Goal: Contribute content: Add original content to the website for others to see

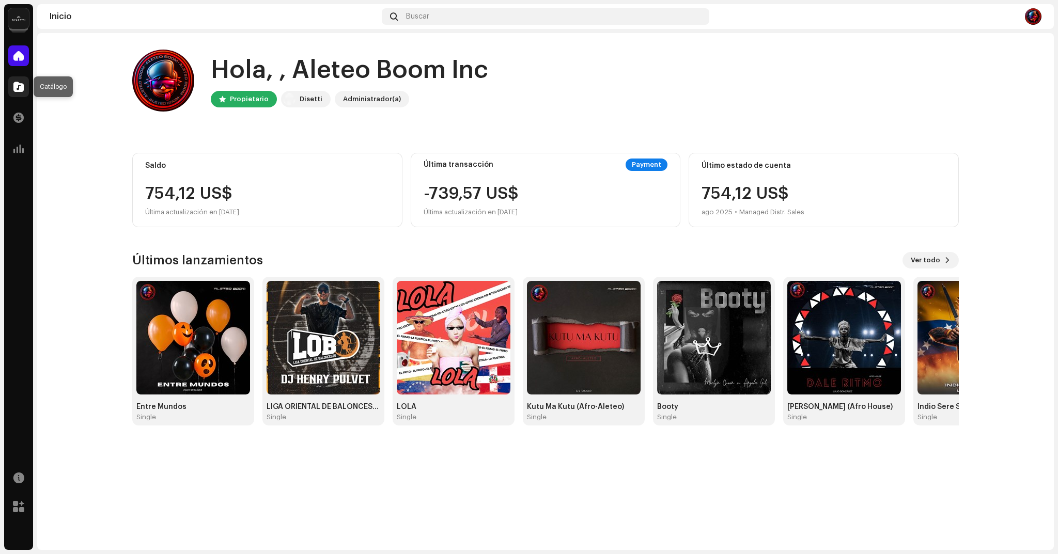
click at [20, 90] on span at bounding box center [18, 87] width 10 height 8
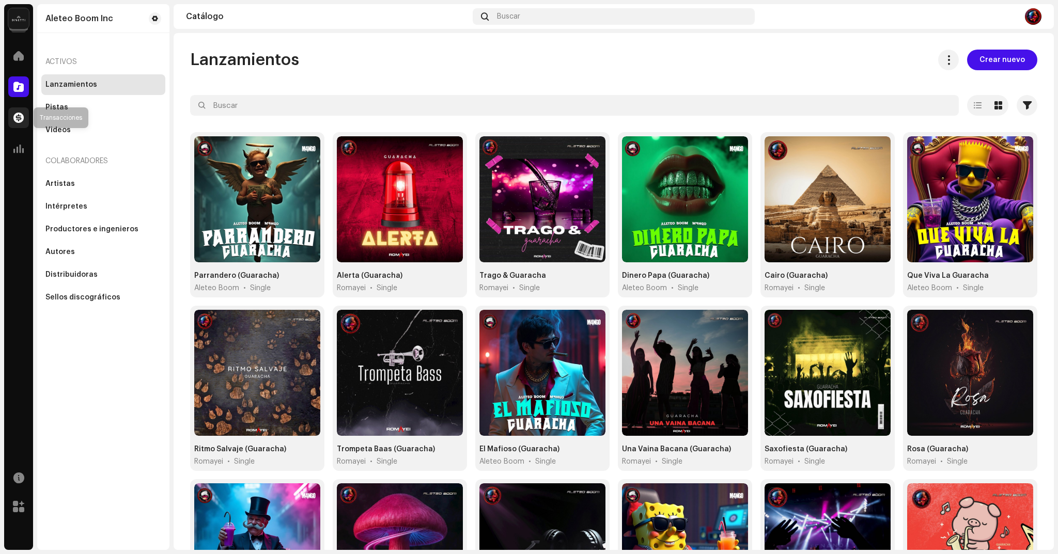
click at [15, 114] on span at bounding box center [18, 118] width 10 height 8
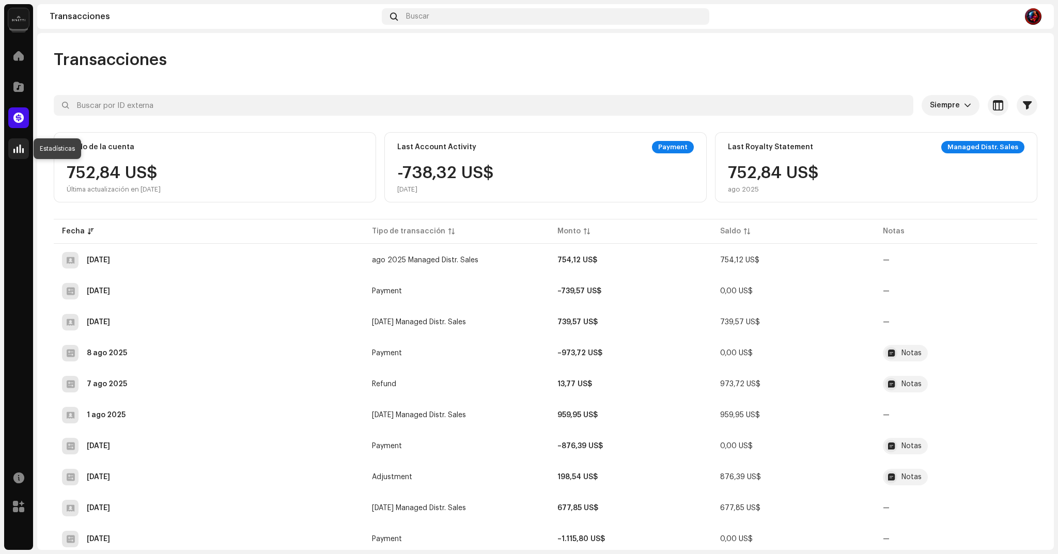
click at [23, 148] on span at bounding box center [18, 149] width 10 height 8
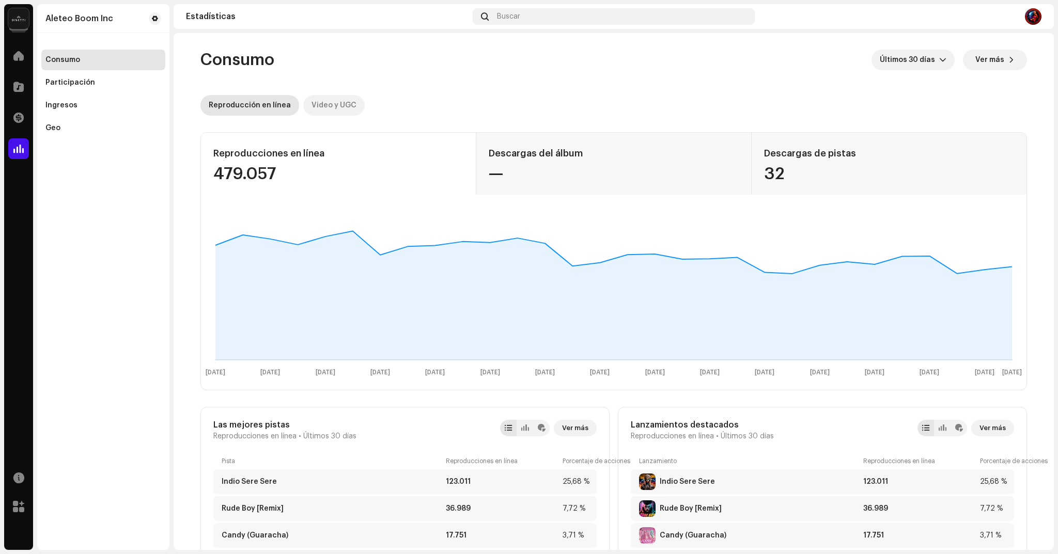
click at [327, 102] on div "Video y UGC" at bounding box center [334, 105] width 45 height 21
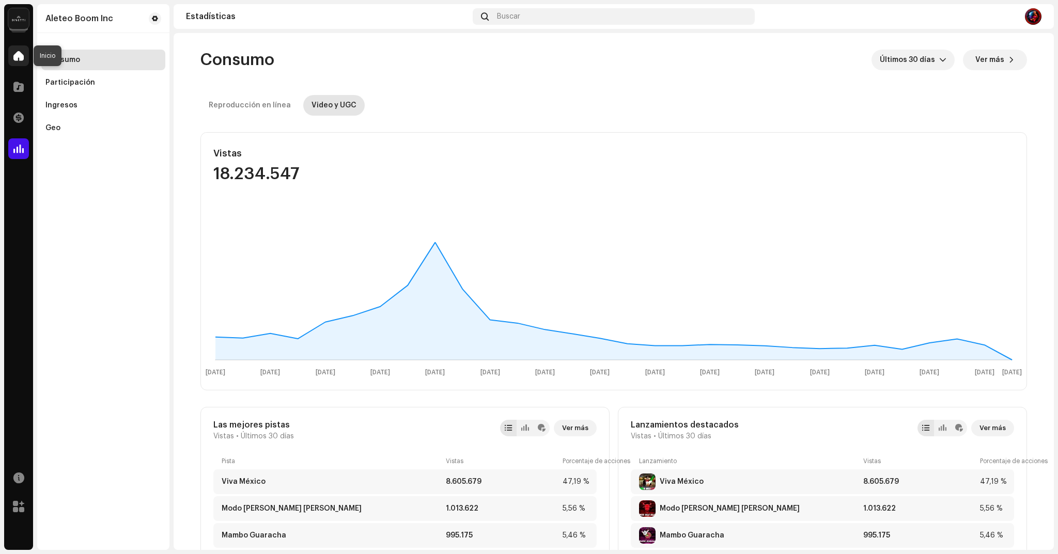
click at [18, 53] on span at bounding box center [18, 56] width 10 height 8
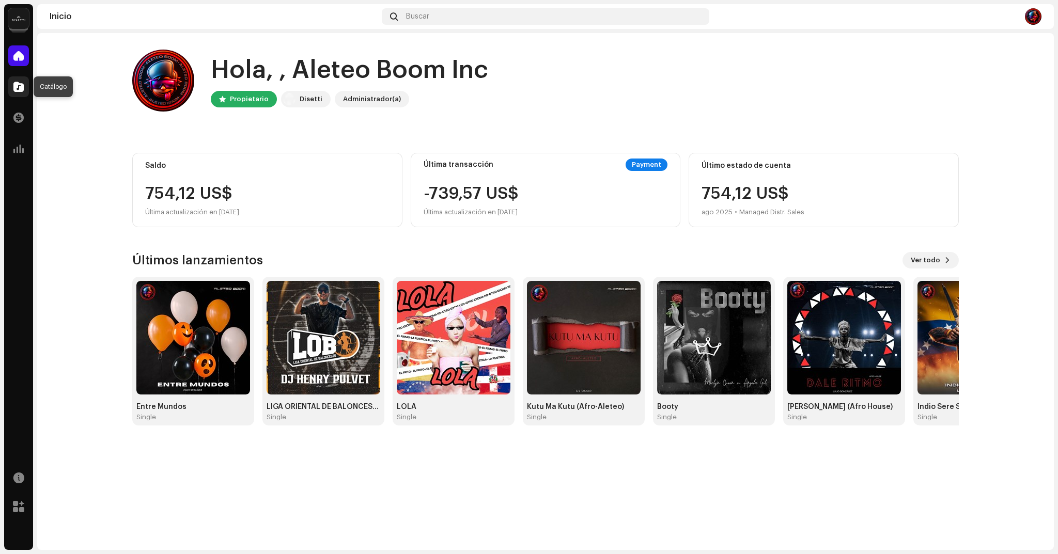
click at [15, 85] on span at bounding box center [18, 87] width 10 height 8
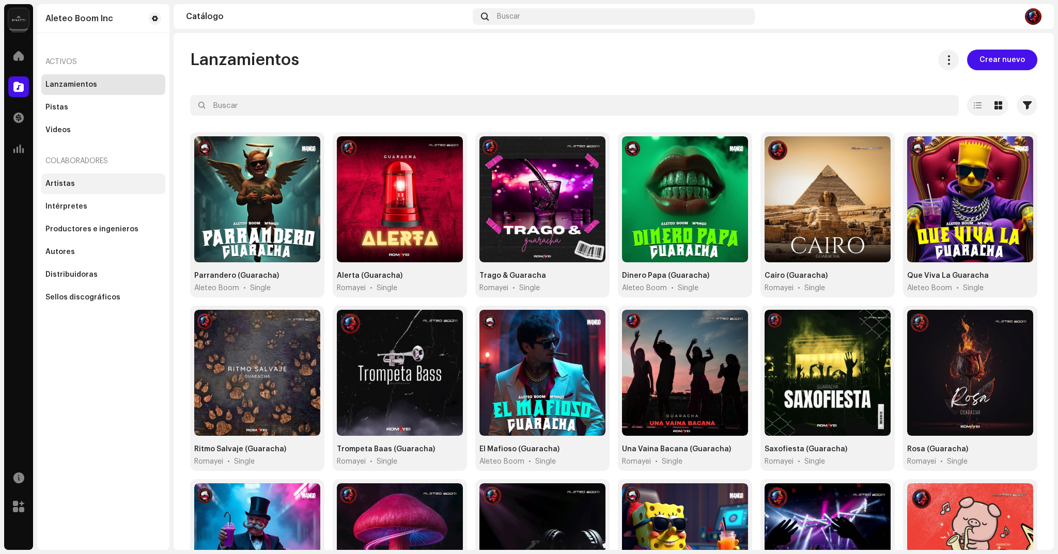
click at [74, 182] on div "Artistas" at bounding box center [103, 184] width 116 height 8
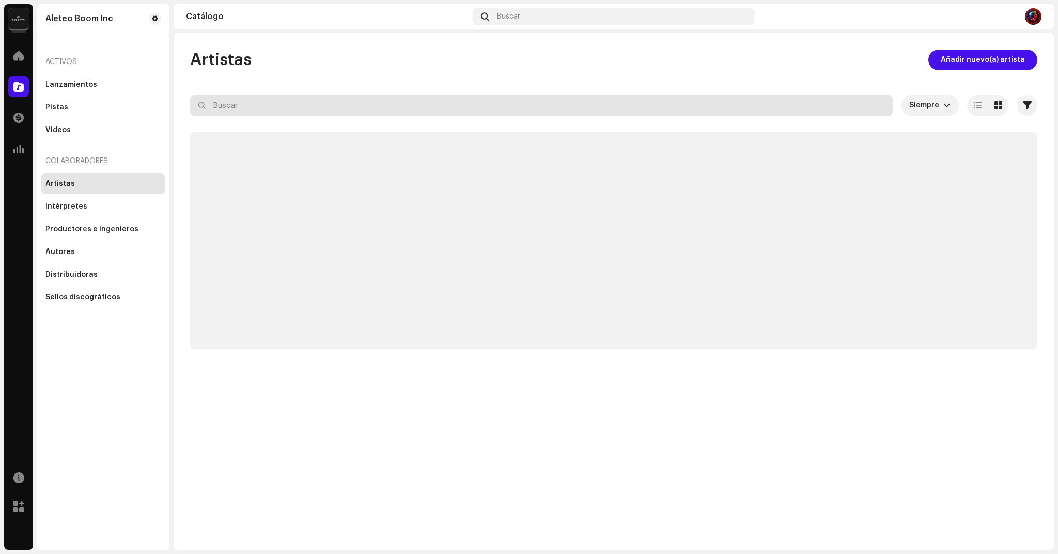
click at [239, 101] on input "text" at bounding box center [541, 105] width 703 height 21
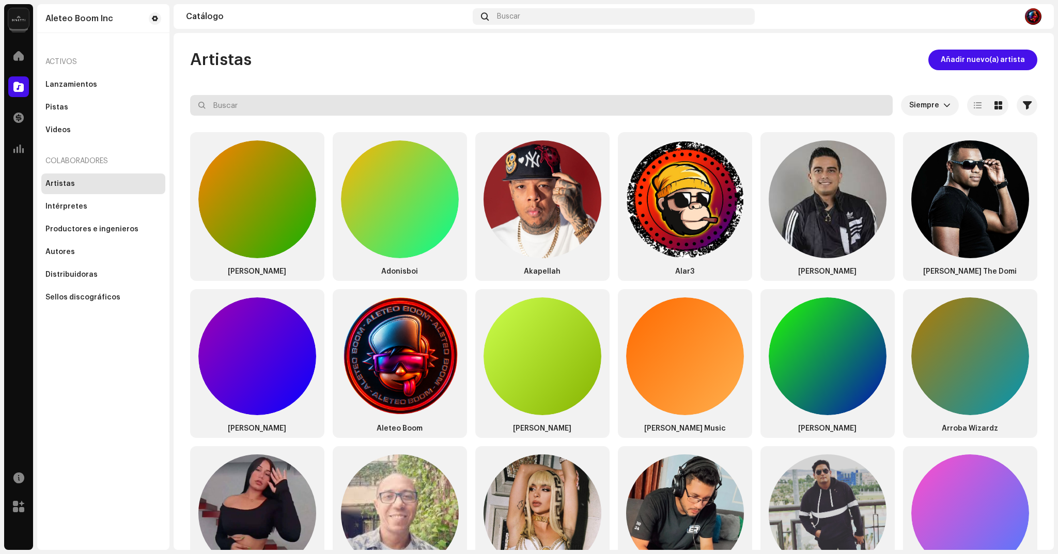
click at [239, 101] on input "text" at bounding box center [541, 105] width 703 height 21
type input "ROMAYEI"
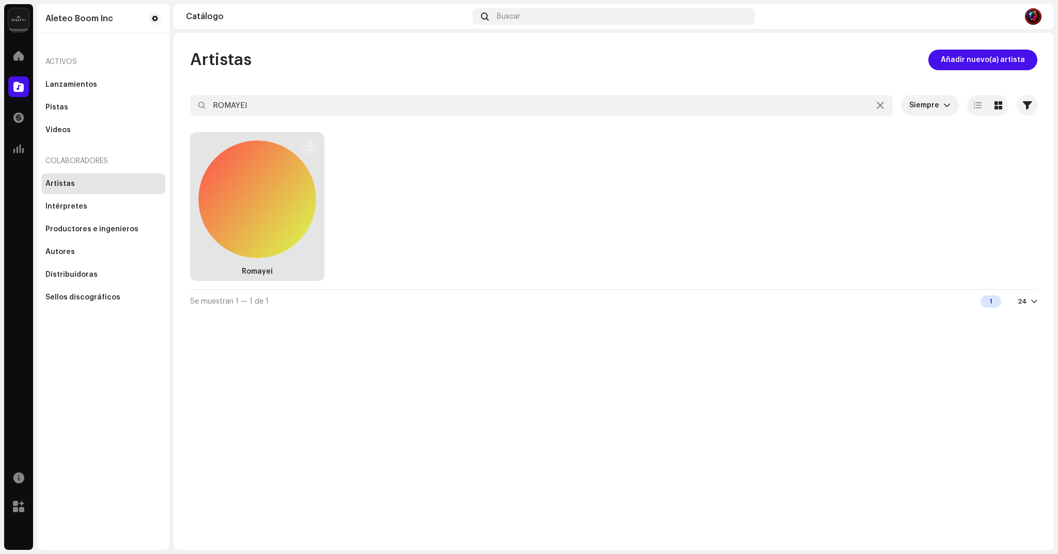
click at [246, 198] on div at bounding box center [257, 200] width 118 height 118
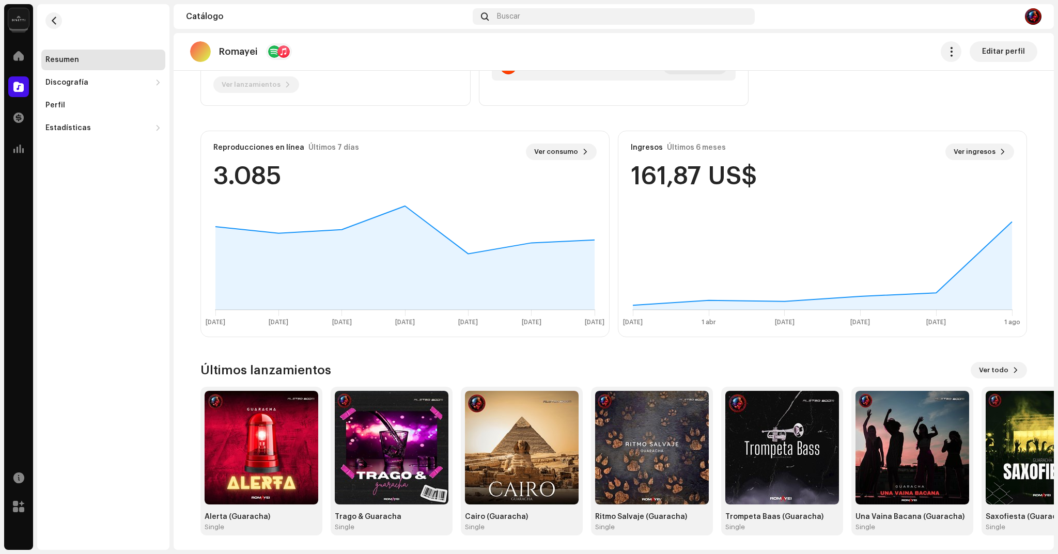
scroll to position [199, 0]
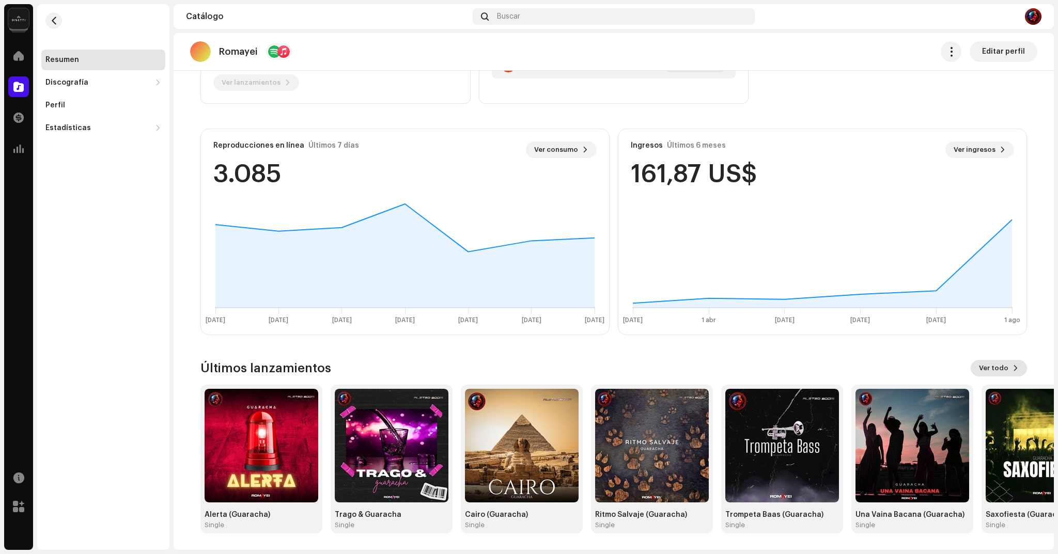
click at [1001, 368] on span "Ver todo" at bounding box center [993, 368] width 29 height 21
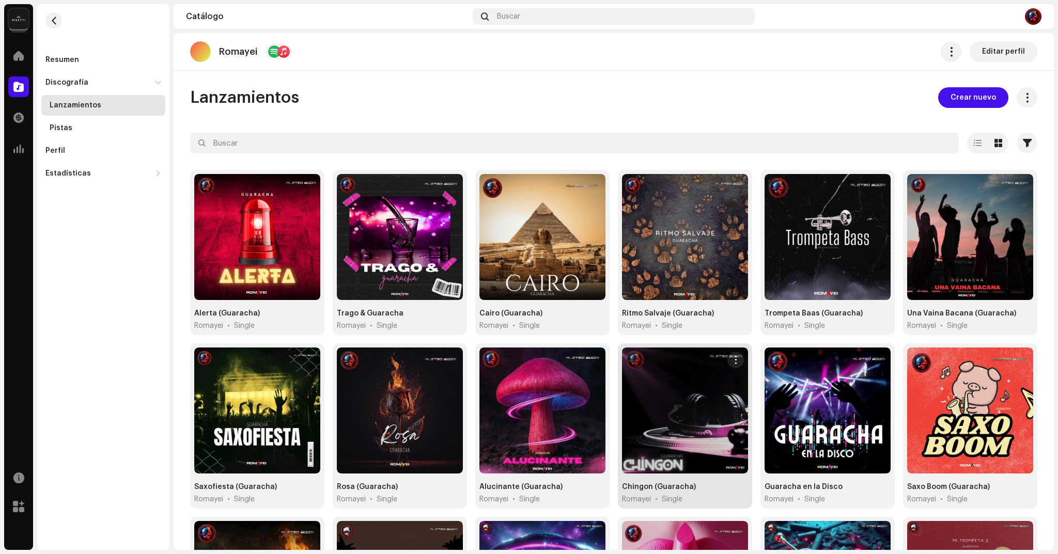
scroll to position [335, 0]
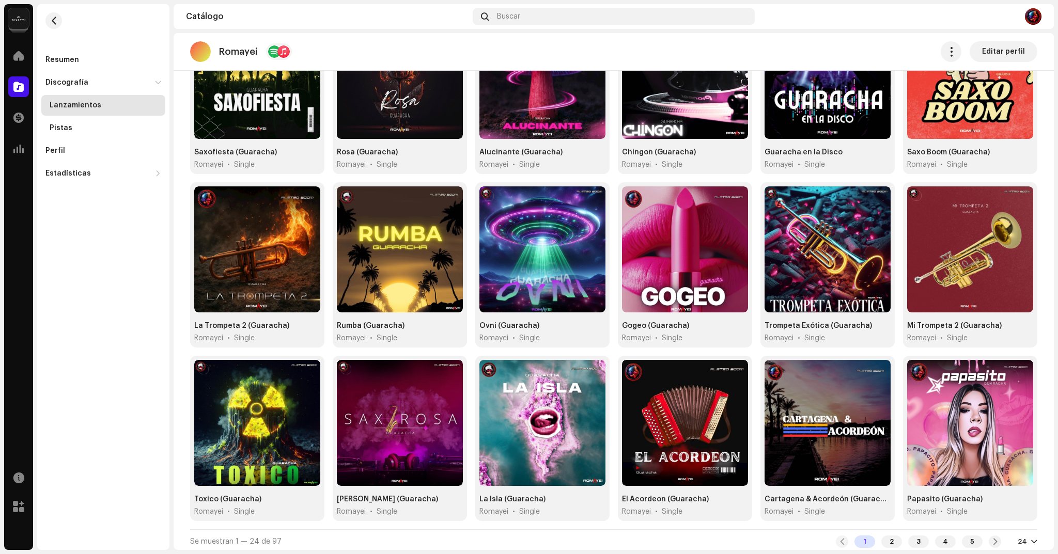
click at [1031, 538] on div at bounding box center [1034, 542] width 6 height 8
click at [1001, 519] on div "72" at bounding box center [1005, 518] width 42 height 21
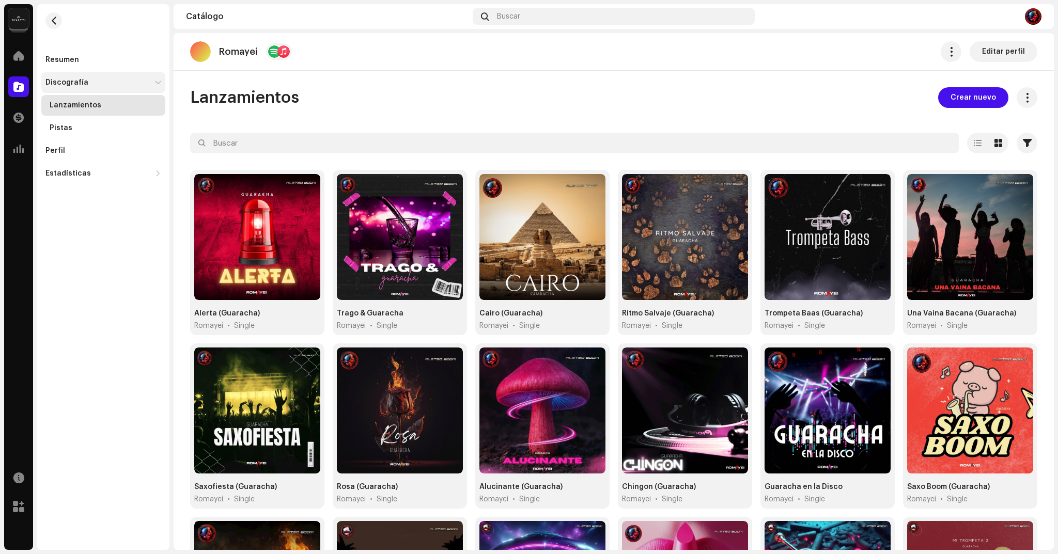
click at [80, 75] on div "Discografía" at bounding box center [103, 82] width 124 height 21
click at [78, 81] on div "Discografía" at bounding box center [66, 83] width 43 height 8
click at [65, 106] on div "Lanzamientos" at bounding box center [76, 105] width 52 height 8
click at [63, 130] on div "Pistas" at bounding box center [61, 128] width 23 height 8
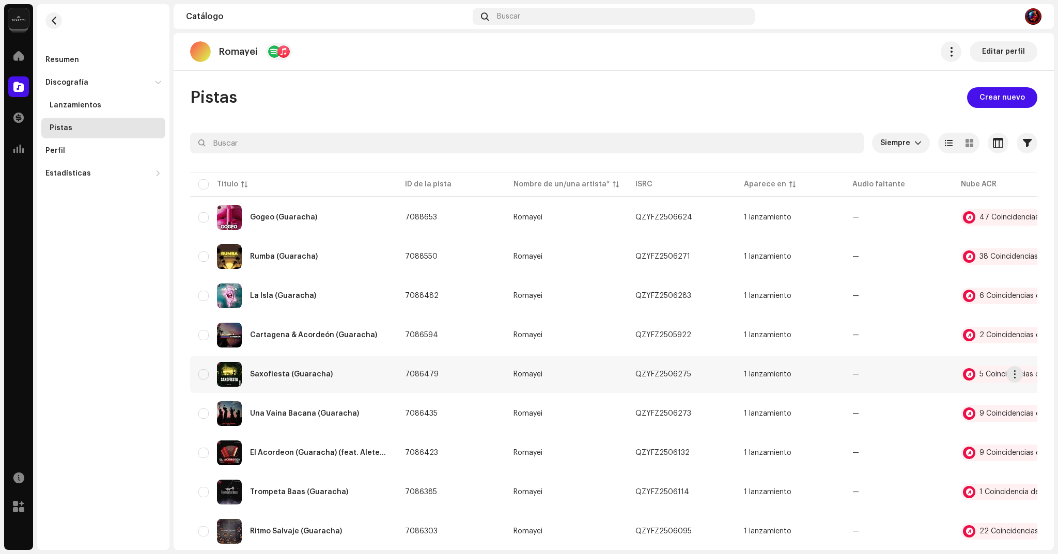
scroll to position [620, 0]
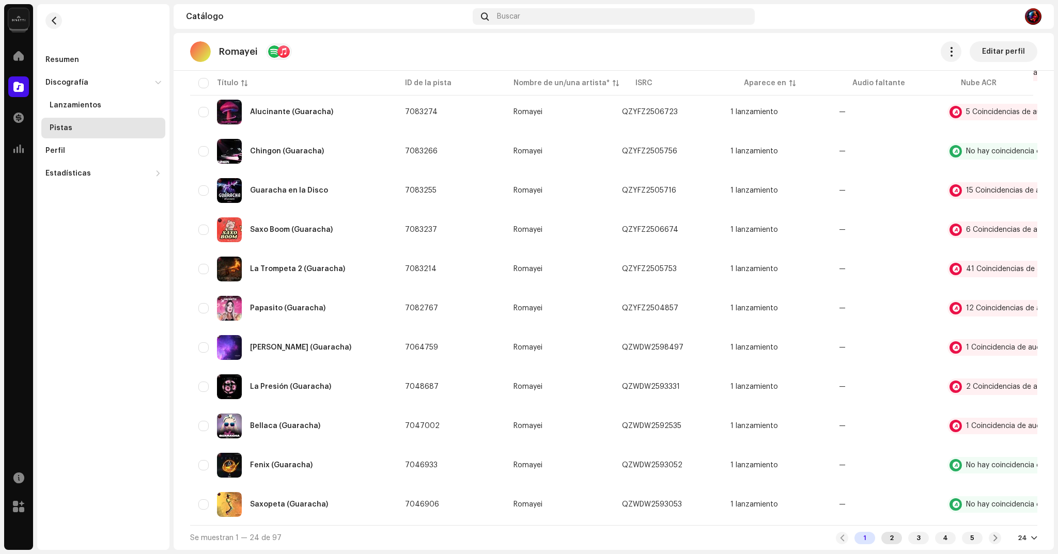
click at [883, 539] on div "2" at bounding box center [891, 538] width 21 height 12
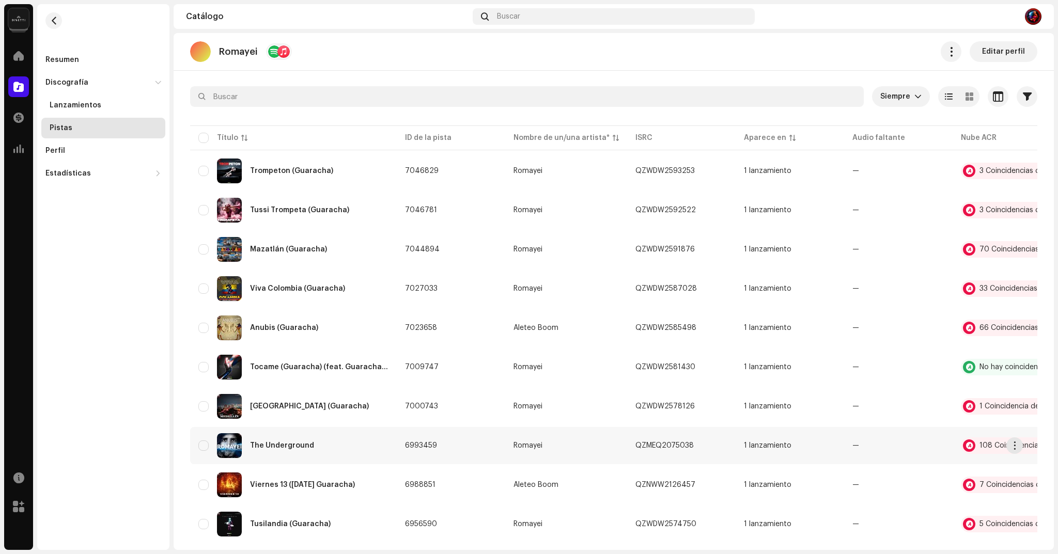
scroll to position [49, 0]
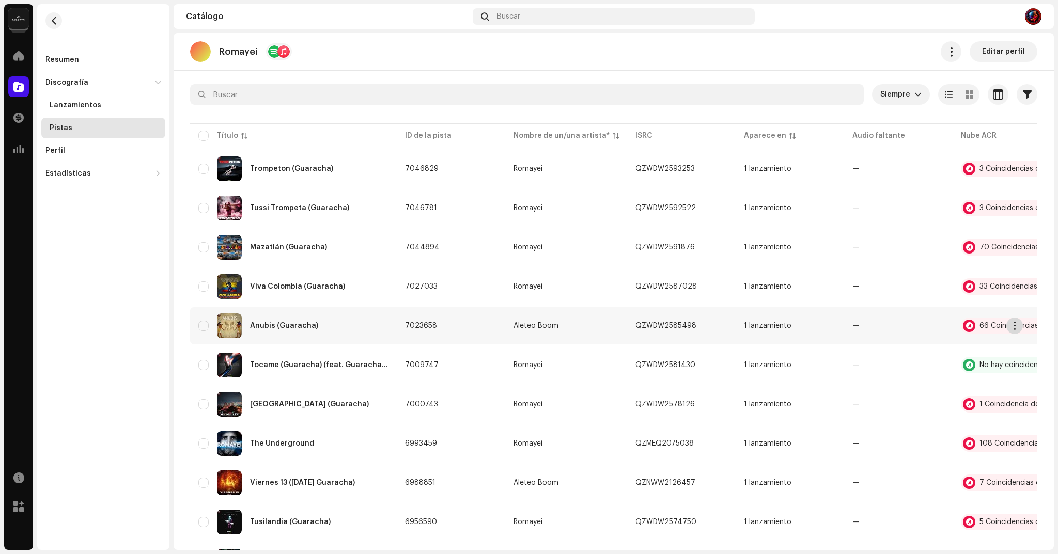
click at [1013, 328] on span "button" at bounding box center [1015, 326] width 8 height 8
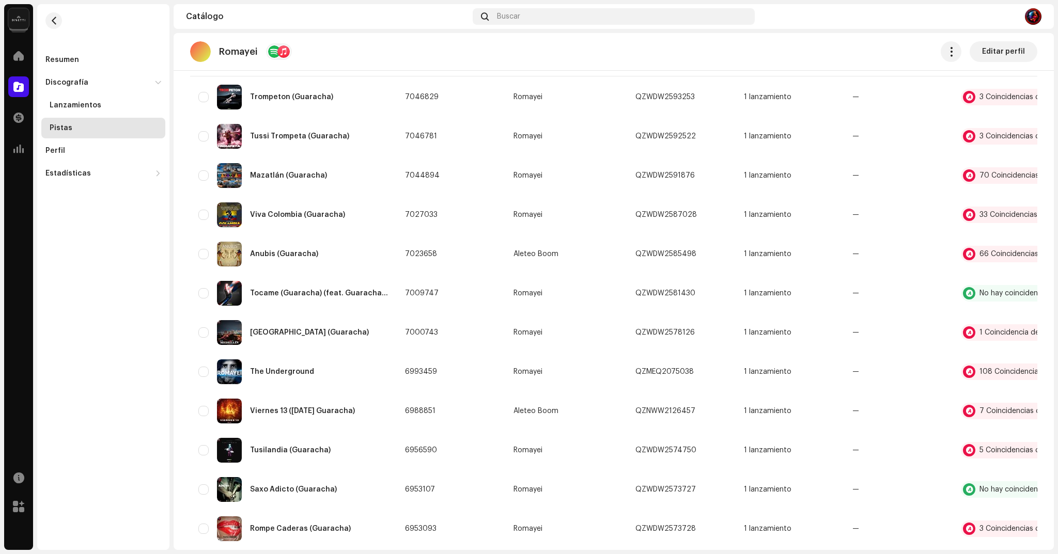
scroll to position [123, 0]
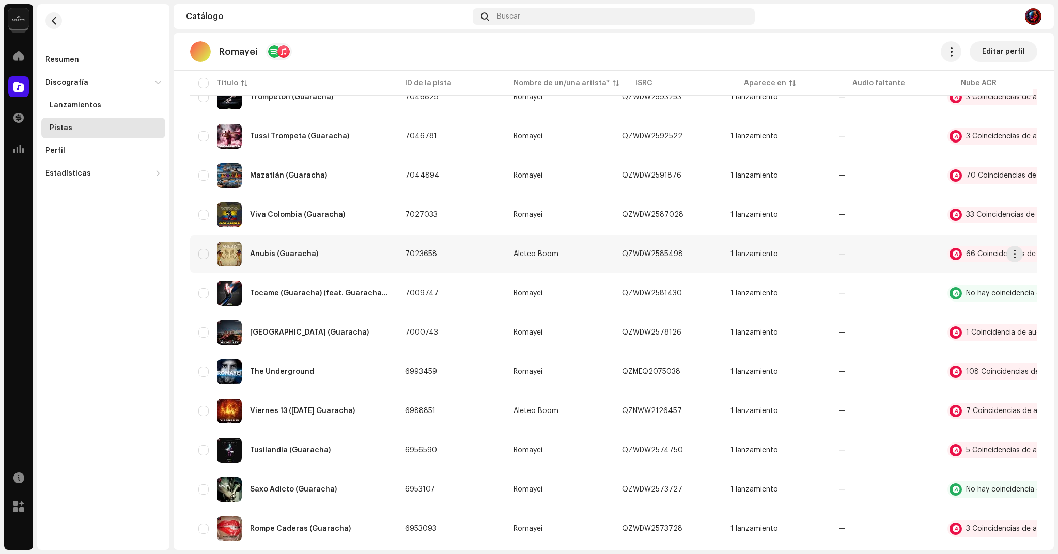
click at [281, 258] on div "Anubis (Guaracha)" at bounding box center [293, 254] width 190 height 25
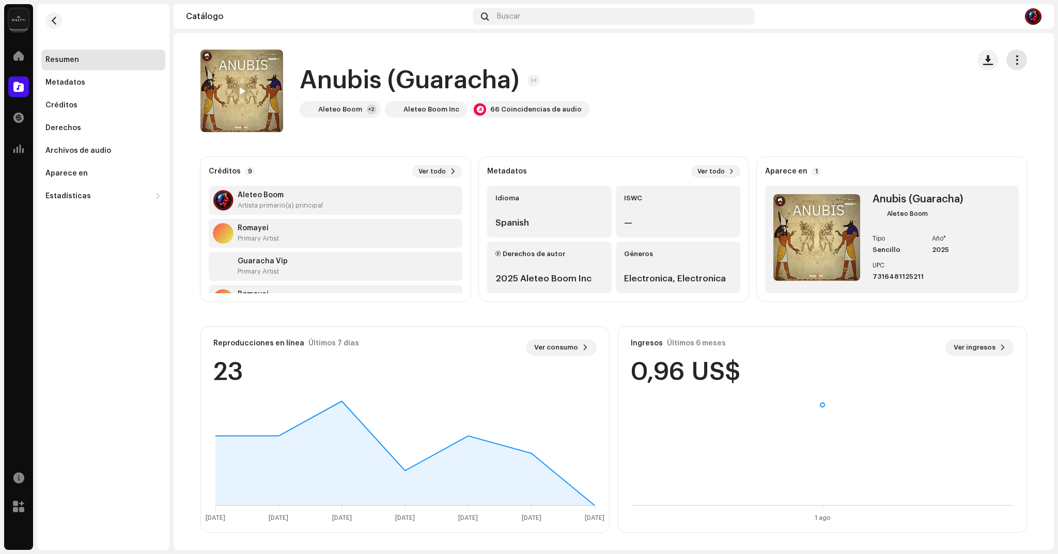
click at [1016, 65] on button "button" at bounding box center [1017, 60] width 21 height 21
click at [952, 109] on div "Editar" at bounding box center [970, 106] width 96 height 8
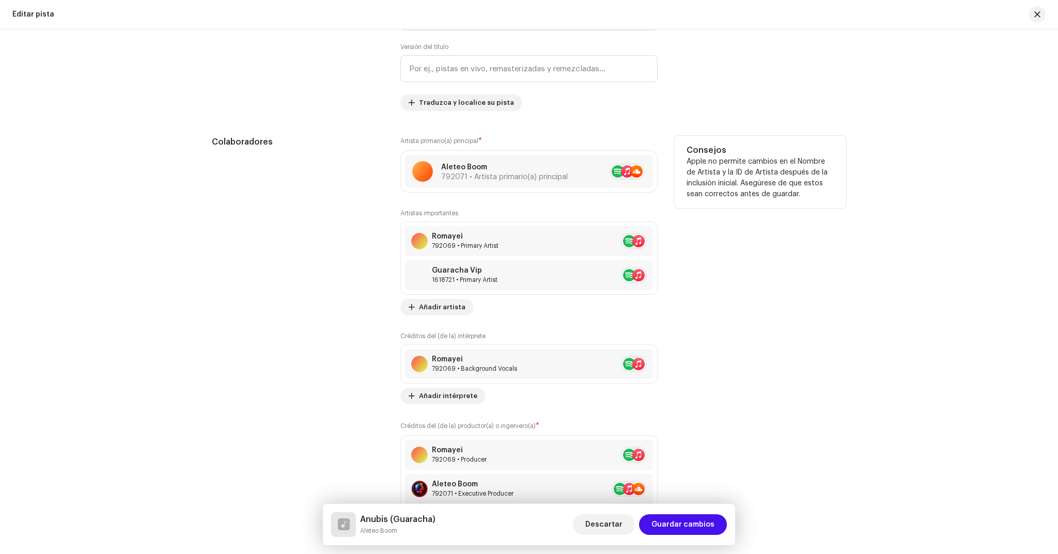
scroll to position [465, 0]
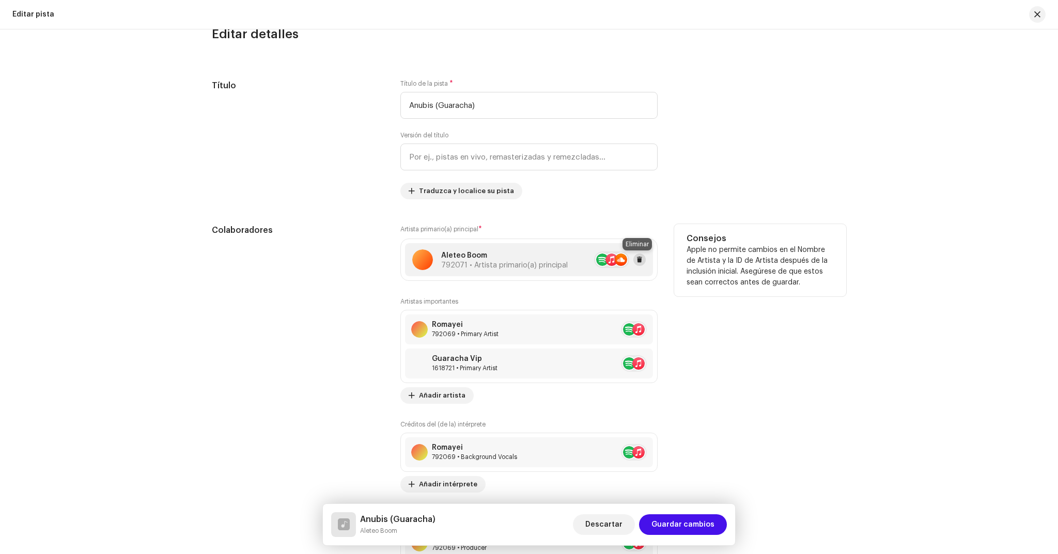
click at [637, 257] on span at bounding box center [640, 260] width 6 height 8
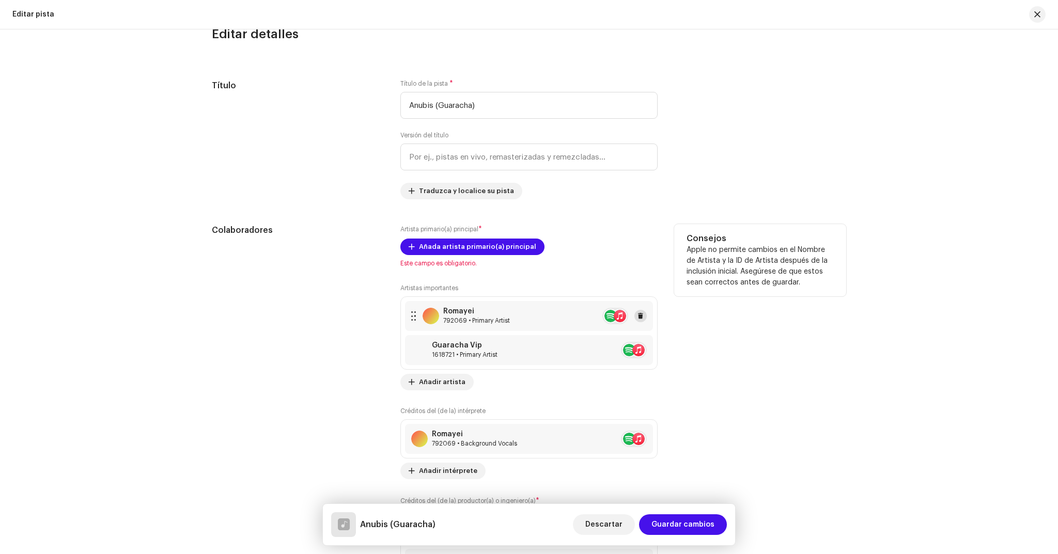
click at [642, 313] on button at bounding box center [641, 316] width 12 height 12
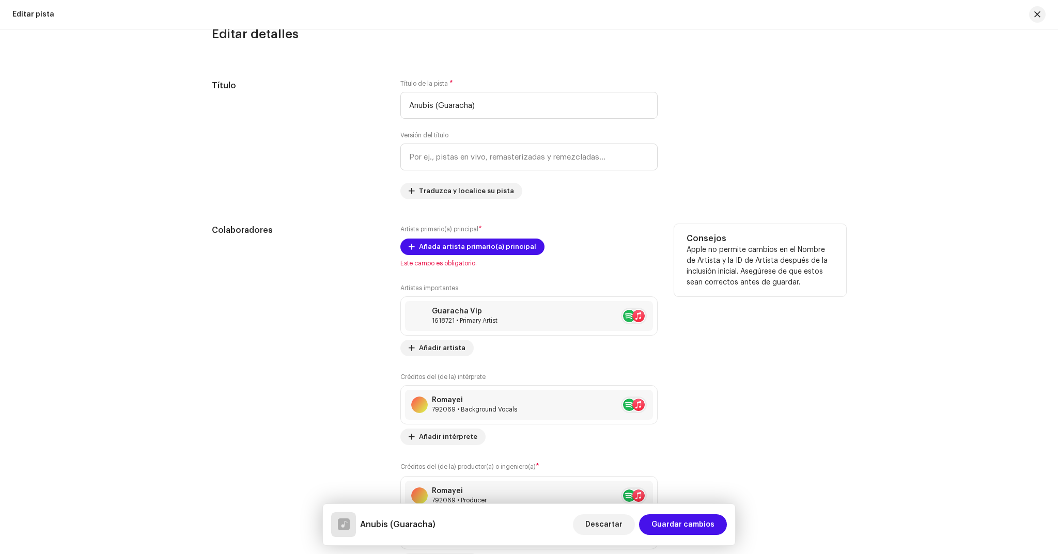
click at [495, 238] on div "Artista primario(a) principal * Añada artista primario(a) principal Este campo …" at bounding box center [528, 397] width 257 height 346
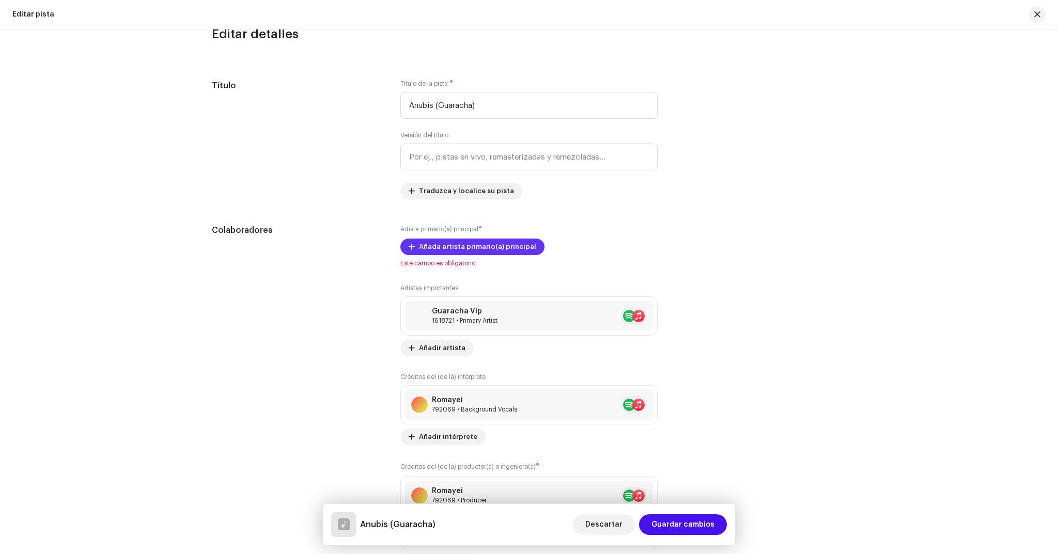
click at [493, 242] on span "Añada artista primario(a) principal" at bounding box center [477, 247] width 117 height 21
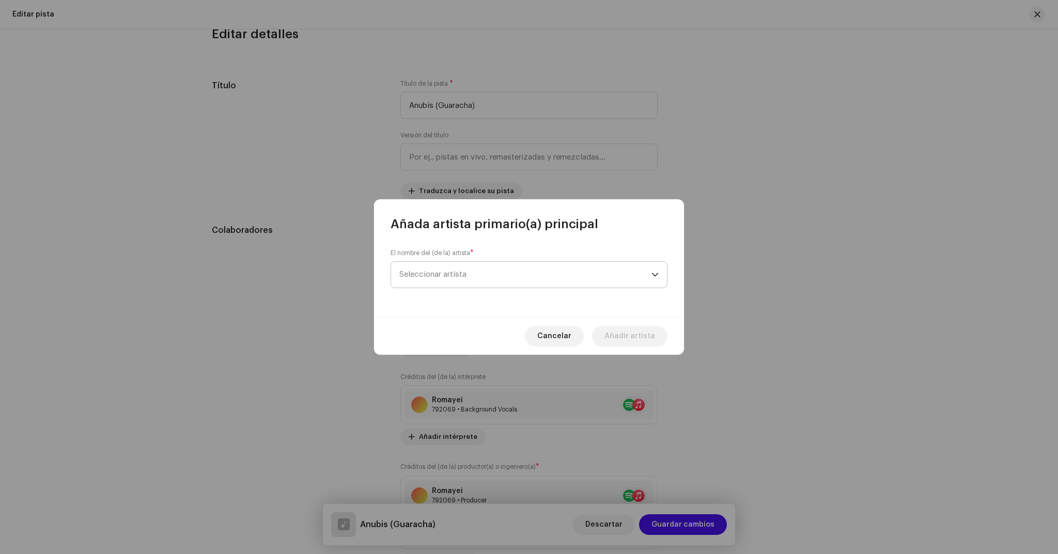
click at [475, 268] on span "Seleccionar artista" at bounding box center [525, 275] width 252 height 26
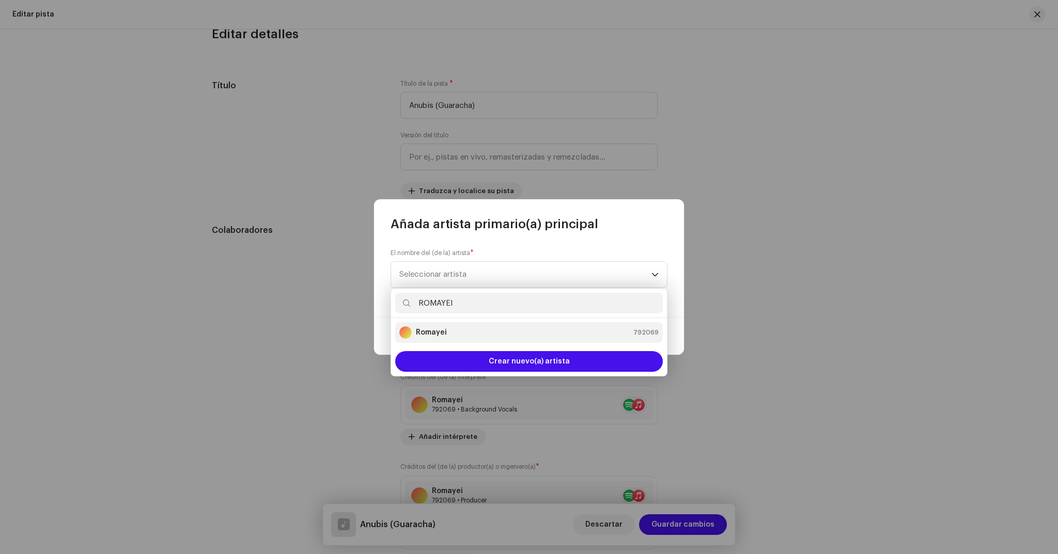
type input "ROMAYEI"
click at [432, 338] on div "Romayei" at bounding box center [423, 333] width 48 height 12
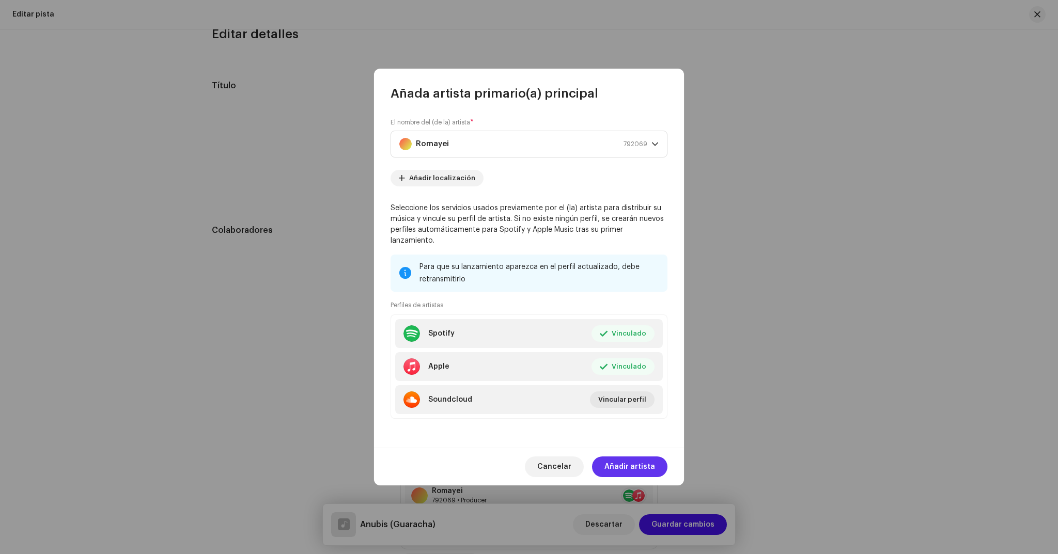
click at [631, 465] on span "Añadir artista" at bounding box center [630, 467] width 51 height 21
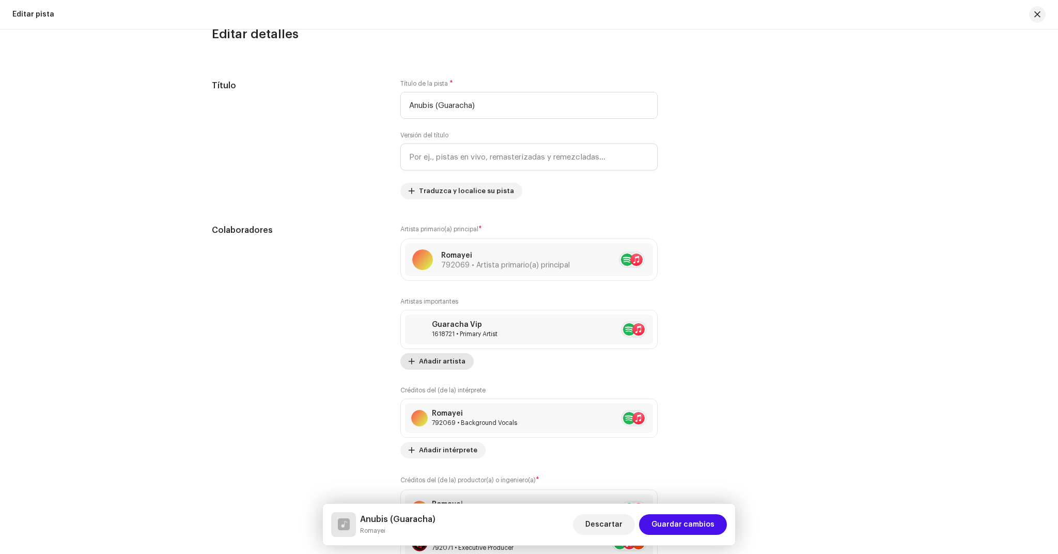
click at [446, 361] on span "Añadir artista" at bounding box center [442, 361] width 47 height 21
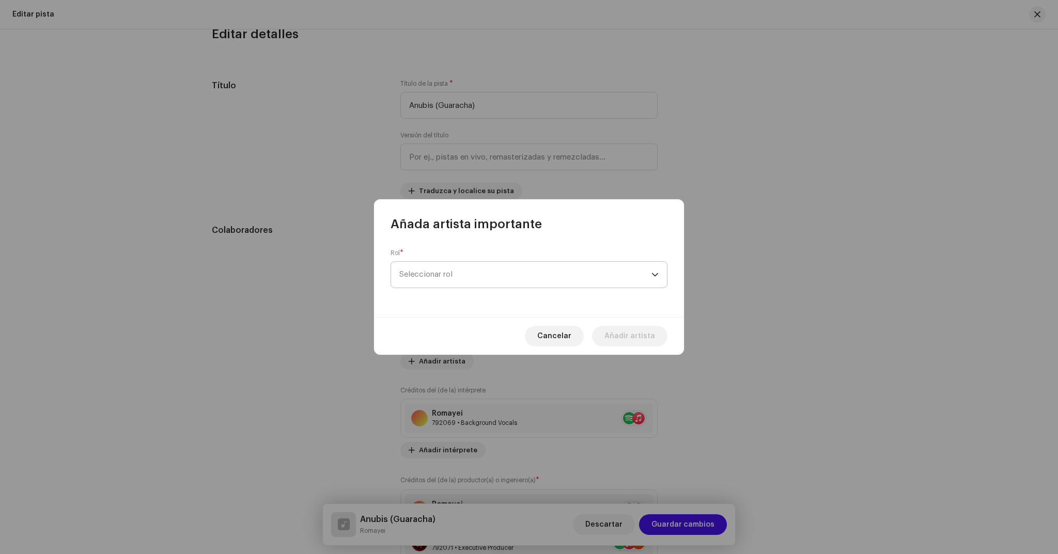
click at [472, 276] on span "Seleccionar rol" at bounding box center [525, 275] width 252 height 26
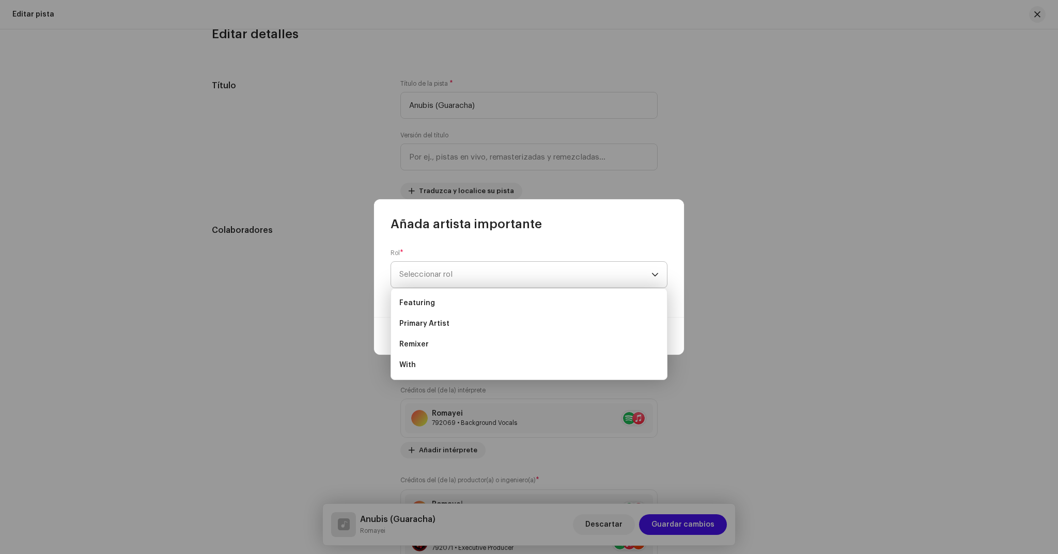
click at [472, 276] on span "Seleccionar rol" at bounding box center [525, 275] width 252 height 26
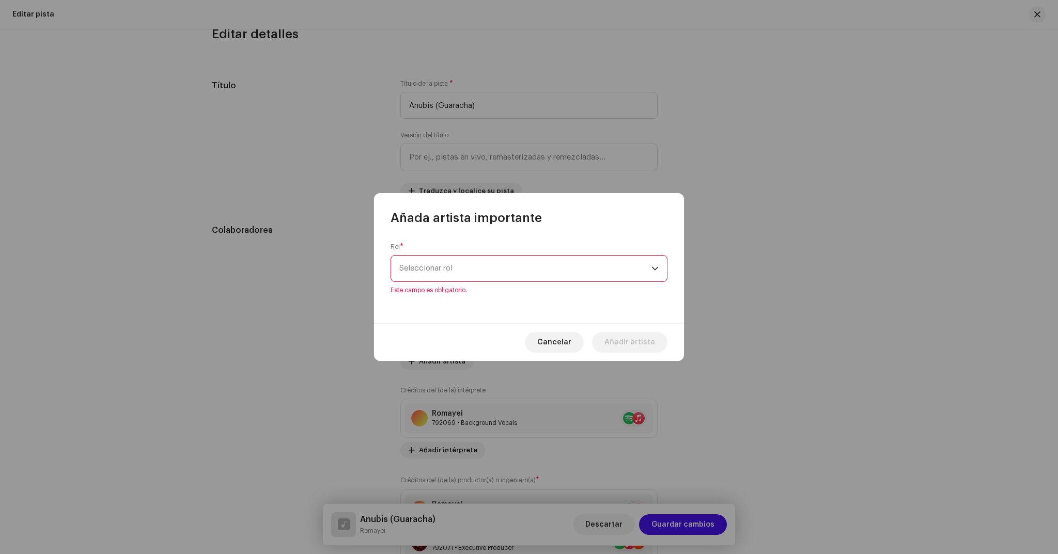
click at [472, 276] on span "Seleccionar rol" at bounding box center [525, 269] width 252 height 26
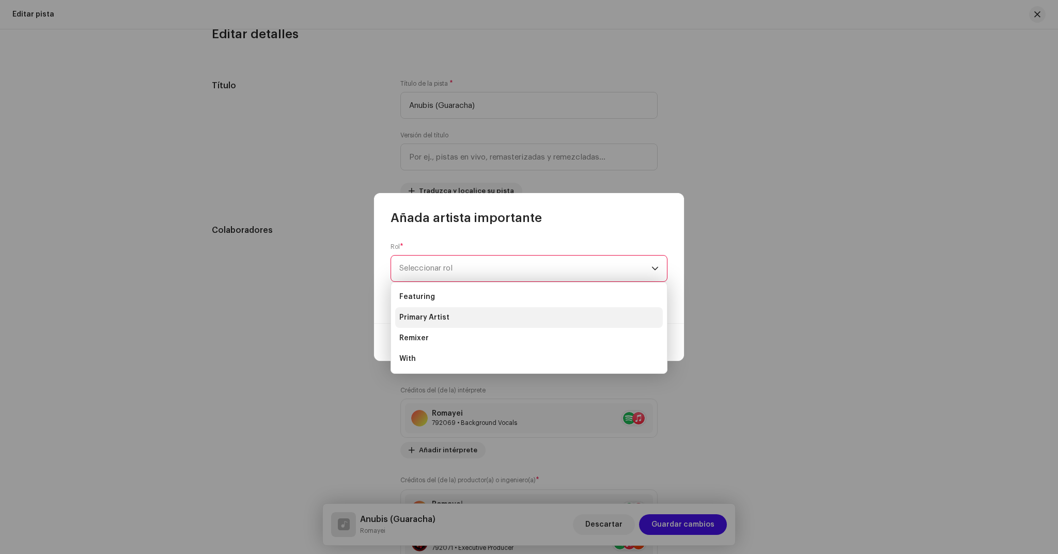
click at [456, 314] on li "Primary Artist" at bounding box center [529, 317] width 268 height 21
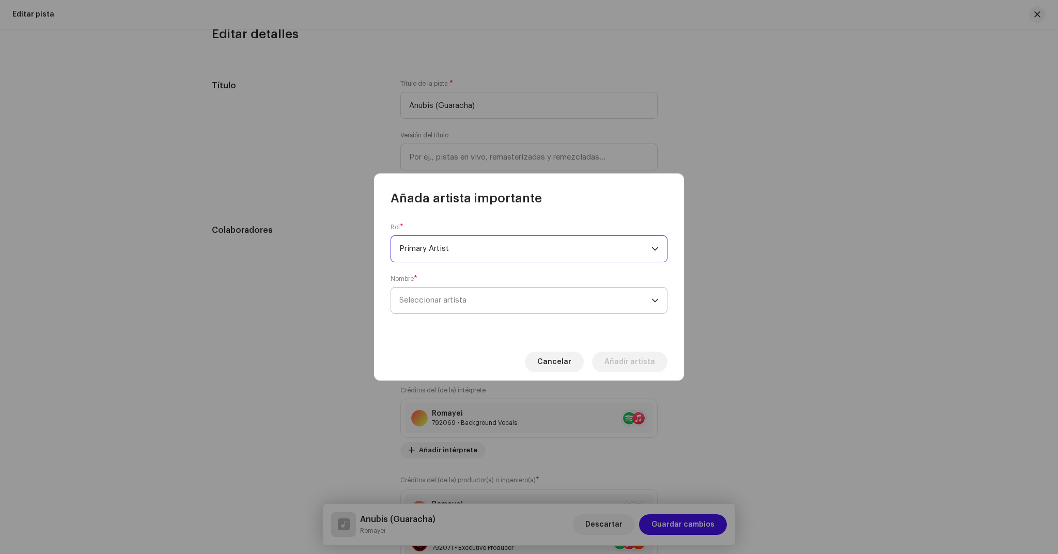
click at [466, 298] on span "Seleccionar artista" at bounding box center [432, 301] width 67 height 8
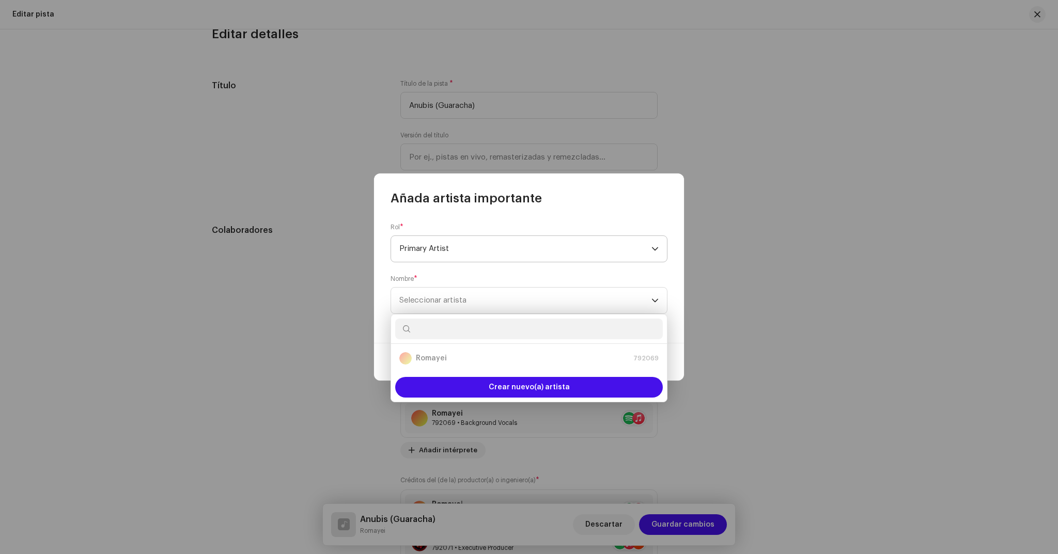
click at [483, 251] on span "Primary Artist" at bounding box center [525, 249] width 252 height 26
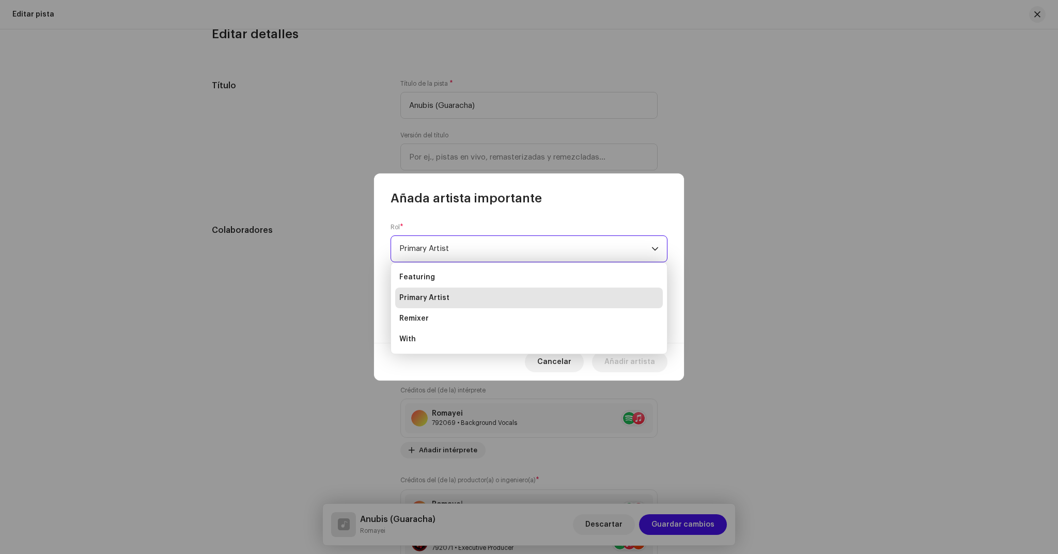
click at [440, 299] on span "Primary Artist" at bounding box center [424, 298] width 50 height 10
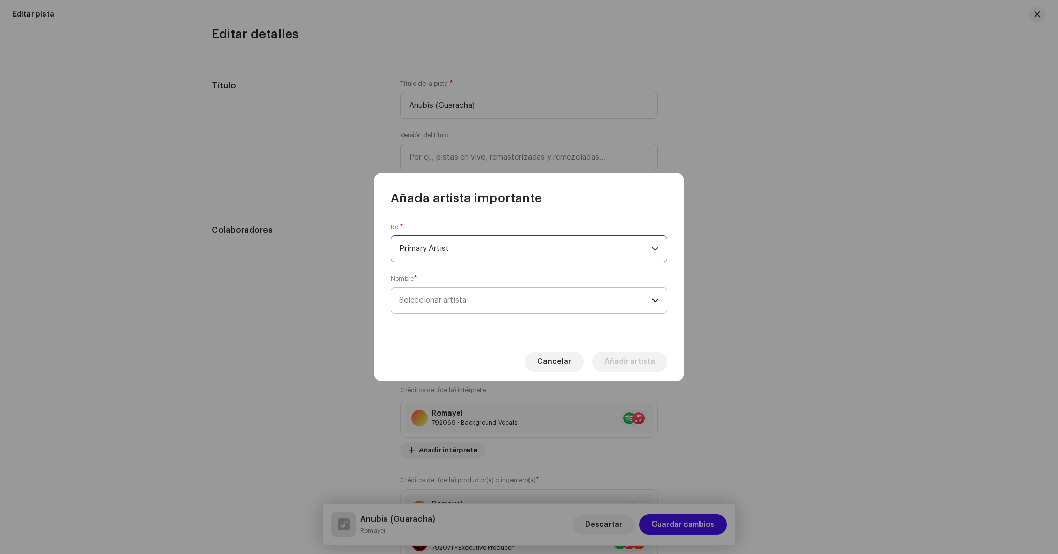
click at [443, 295] on span "Seleccionar artista" at bounding box center [525, 301] width 252 height 26
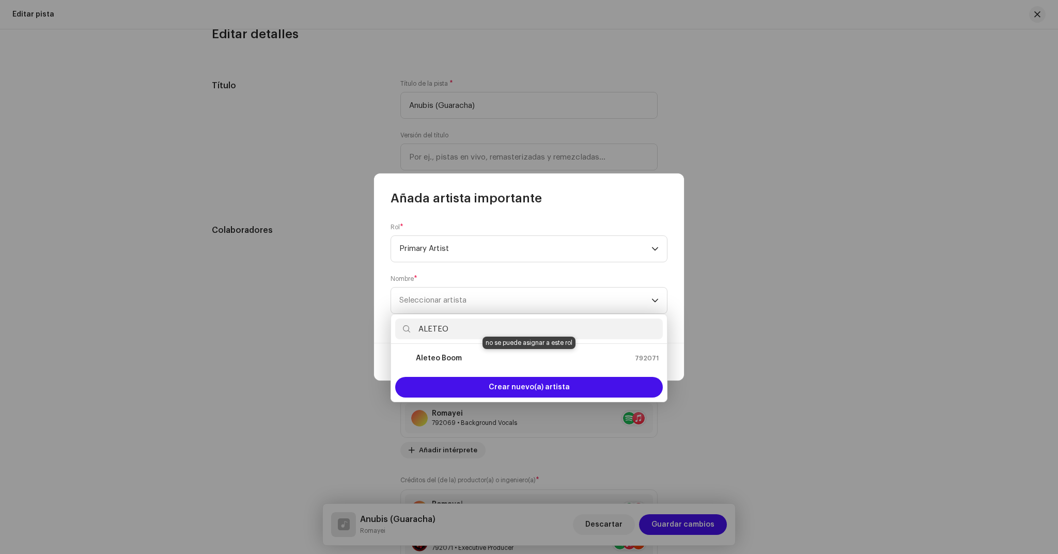
type input "ALETEO"
click at [446, 360] on strong "Aleteo Boom" at bounding box center [439, 358] width 46 height 10
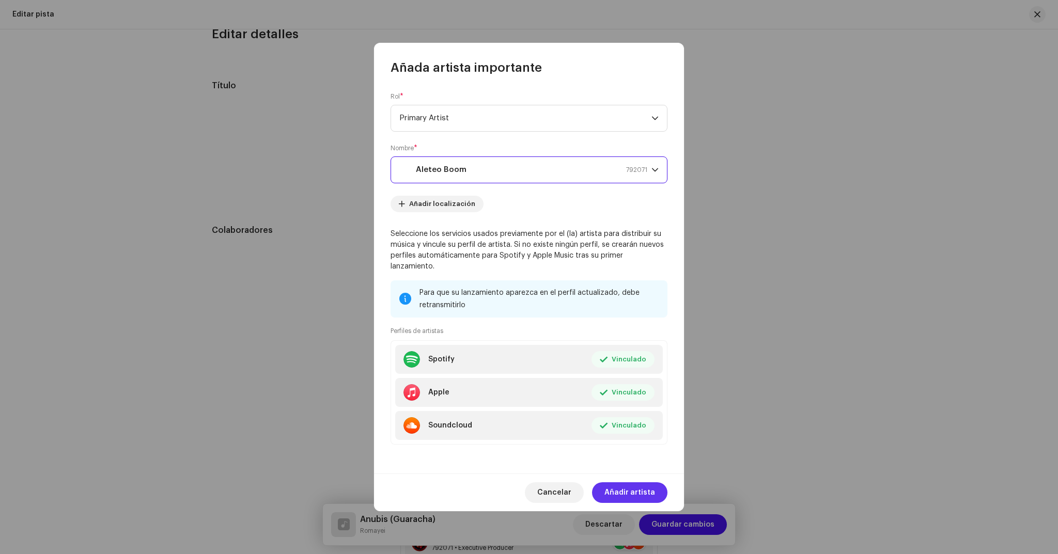
click at [635, 490] on span "Añadir artista" at bounding box center [630, 493] width 51 height 21
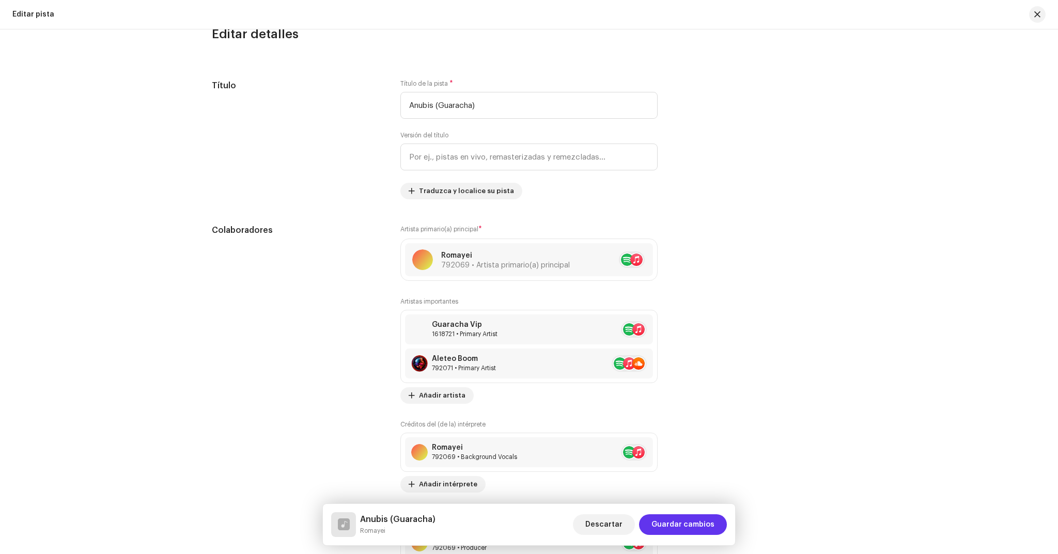
click at [677, 521] on span "Guardar cambios" at bounding box center [683, 525] width 63 height 21
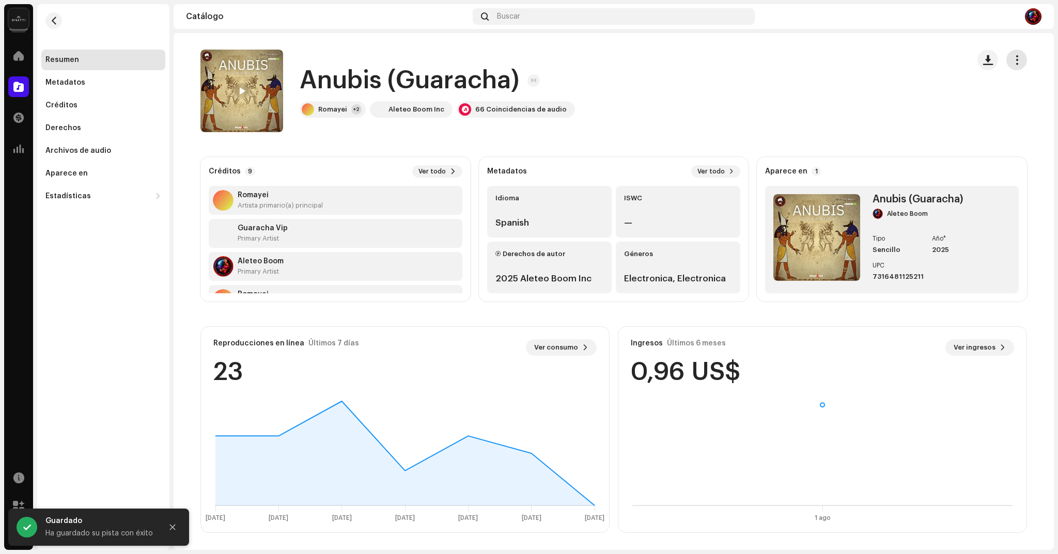
click at [1014, 60] on span "button" at bounding box center [1017, 60] width 10 height 8
click at [947, 107] on div "Editar" at bounding box center [970, 106] width 96 height 8
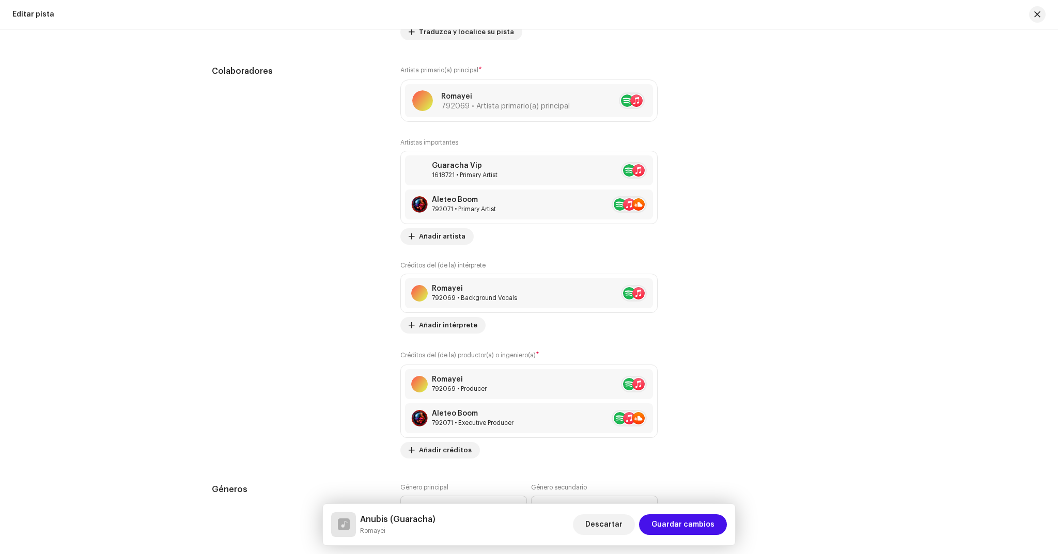
scroll to position [507, 0]
